Goal: Task Accomplishment & Management: Use online tool/utility

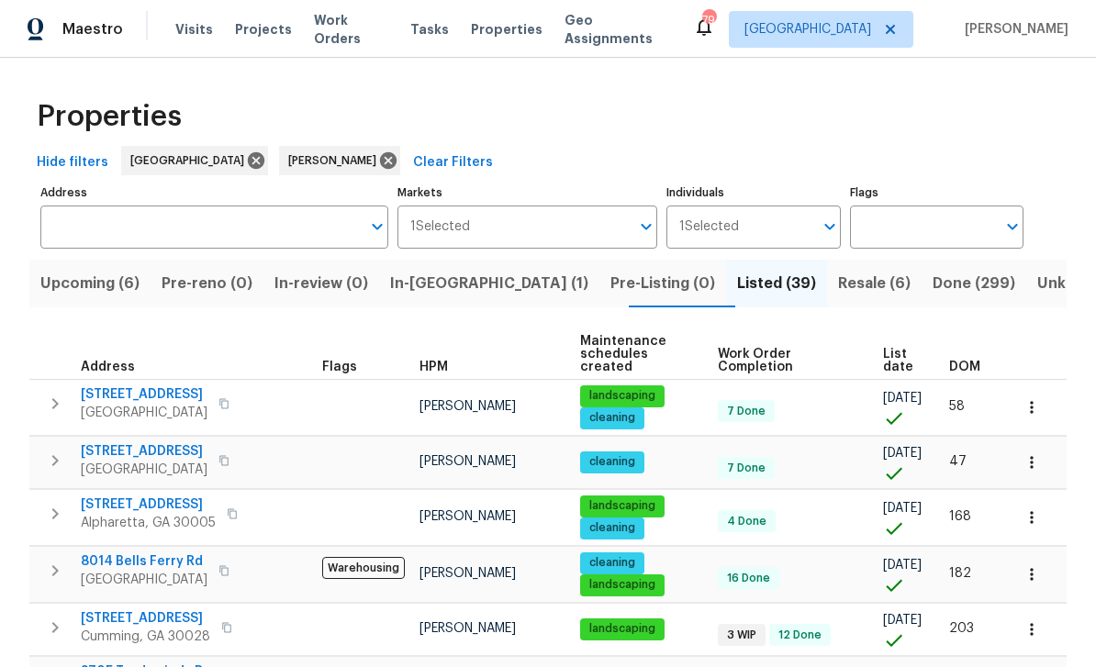
click at [91, 285] on span "Upcoming (6)" at bounding box center [89, 284] width 99 height 26
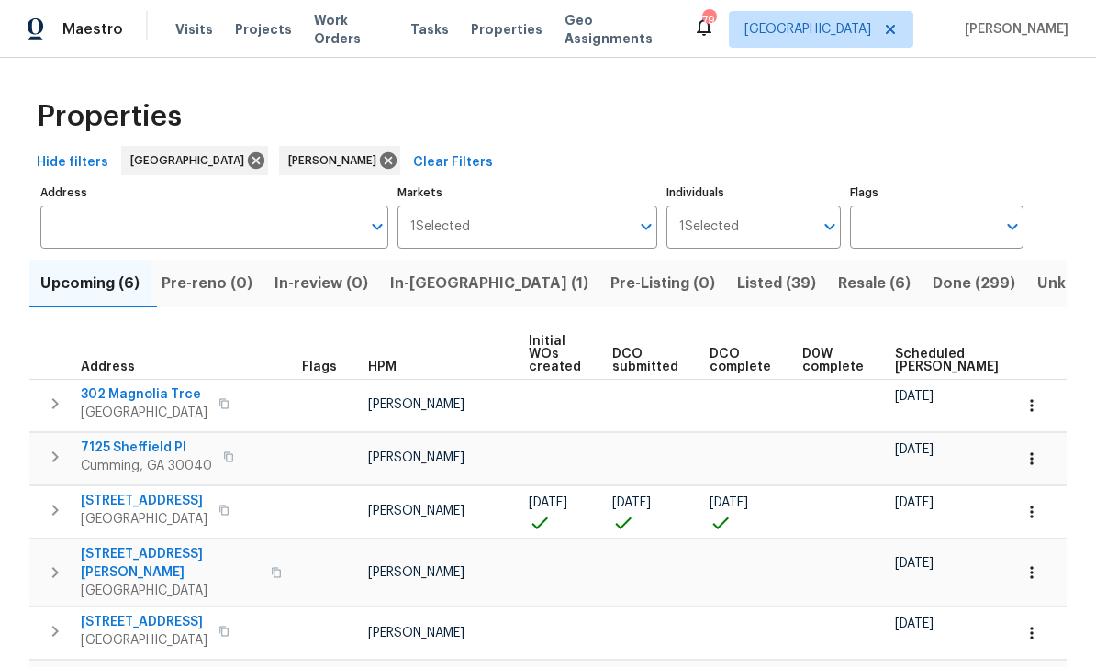
click at [128, 506] on span "202 Hickory Nut Ln" at bounding box center [144, 501] width 127 height 18
click at [1029, 524] on button "button" at bounding box center [1031, 512] width 40 height 40
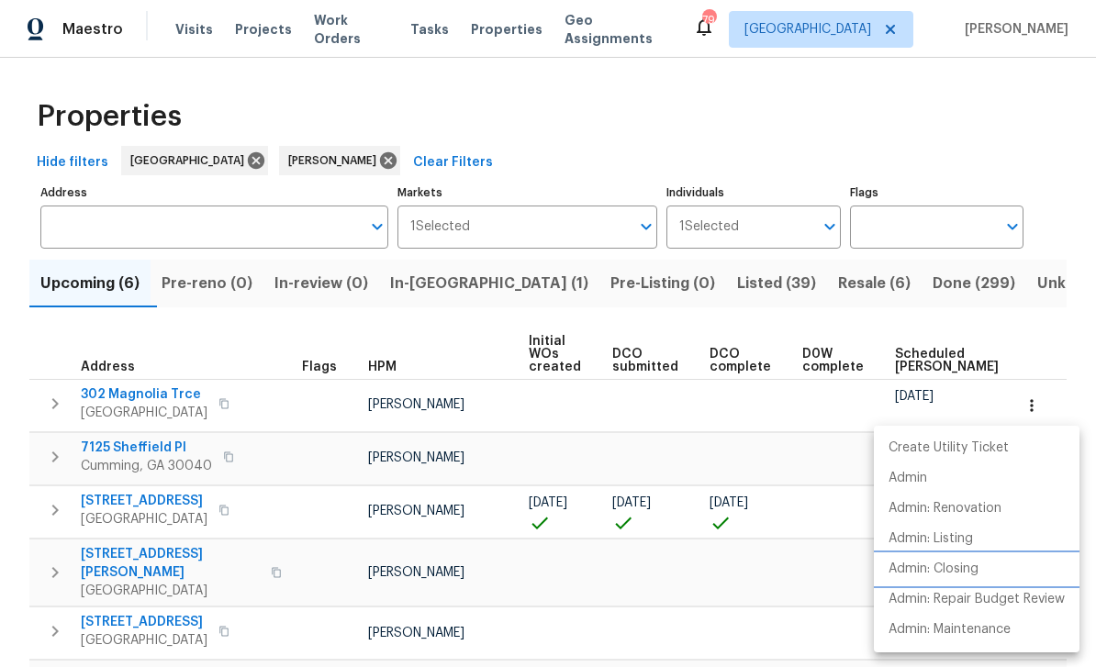
click at [965, 567] on p "Admin: Closing" at bounding box center [933, 569] width 90 height 19
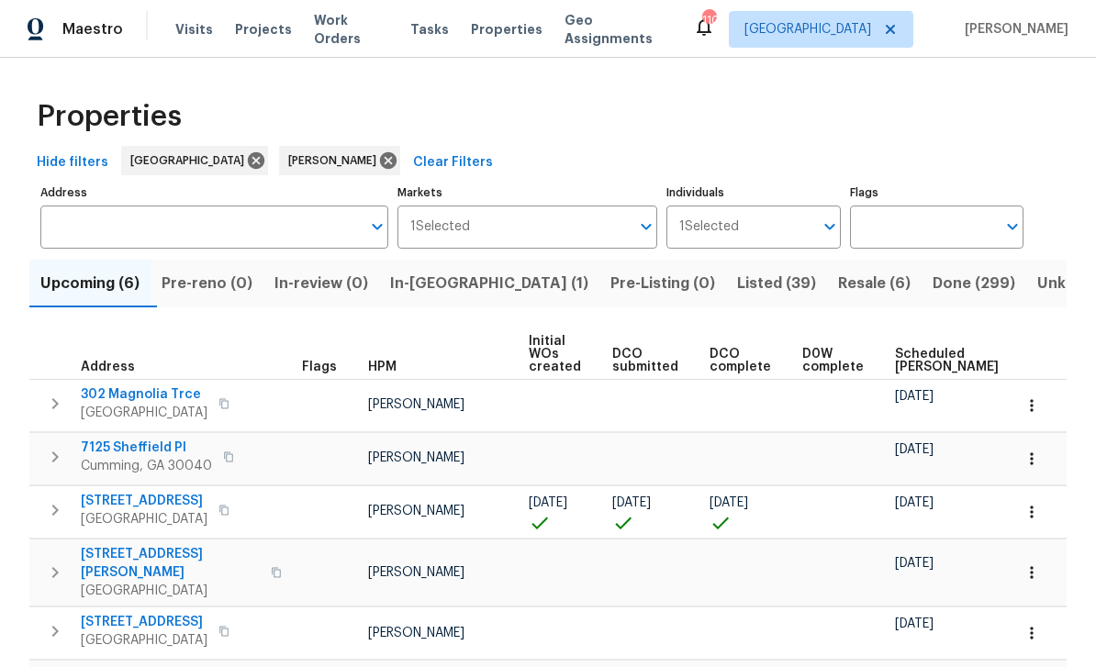
click at [1033, 504] on icon "button" at bounding box center [1031, 512] width 18 height 18
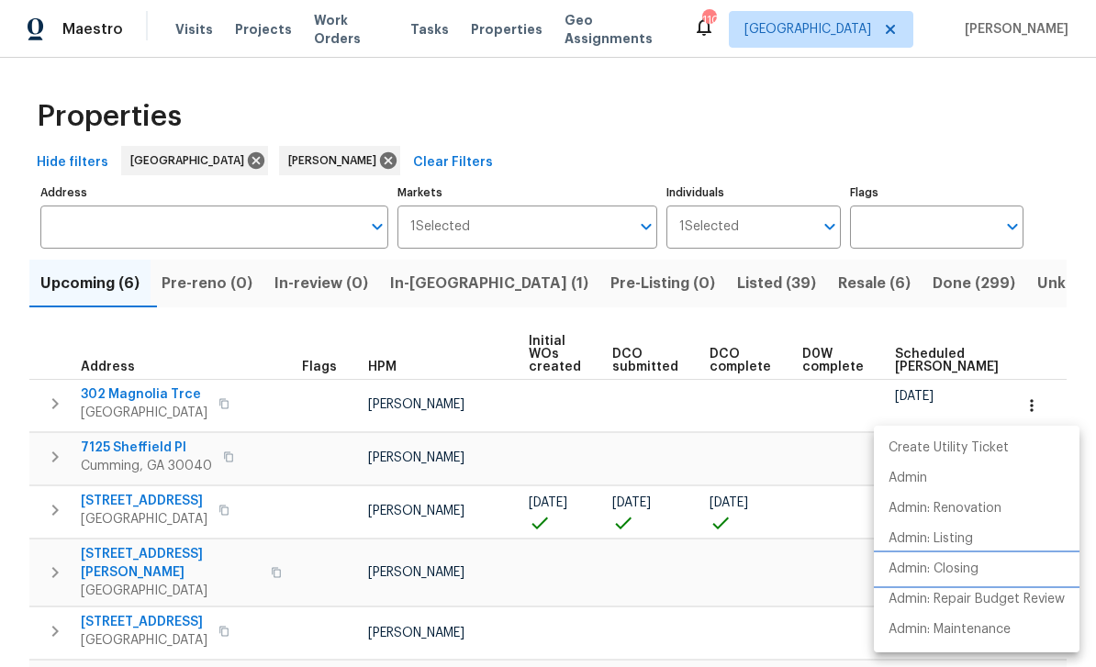
click at [962, 565] on p "Admin: Closing" at bounding box center [933, 569] width 90 height 19
